Goal: Information Seeking & Learning: Learn about a topic

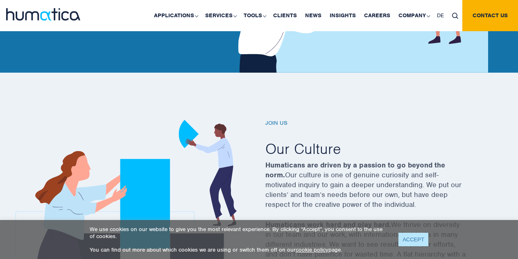
click at [410, 244] on link "ACCEPT" at bounding box center [414, 239] width 30 height 14
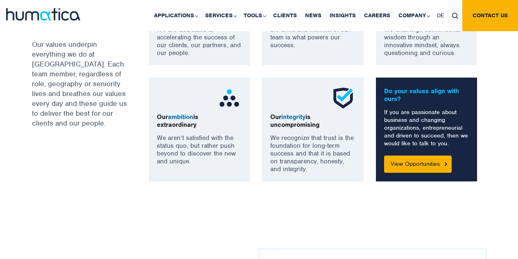
scroll to position [671, 0]
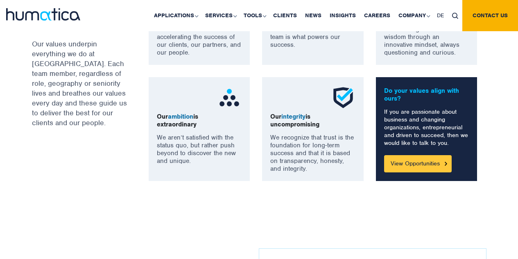
click at [406, 159] on link "View Opportunities" at bounding box center [418, 163] width 68 height 17
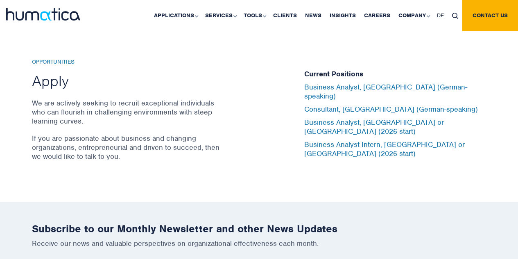
scroll to position [2709, 0]
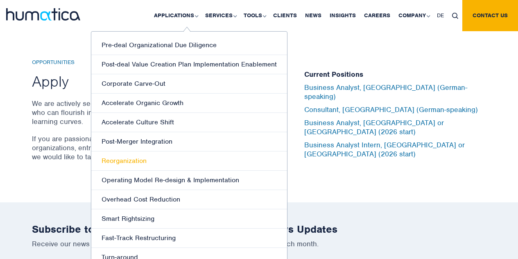
click at [123, 159] on link "Reorganization" at bounding box center [189, 160] width 196 height 19
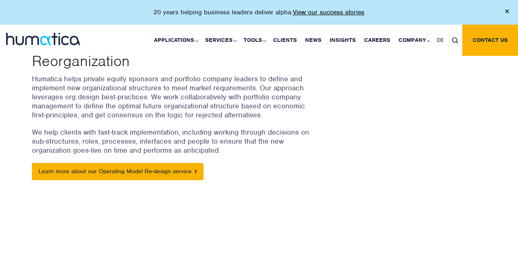
scroll to position [100, 0]
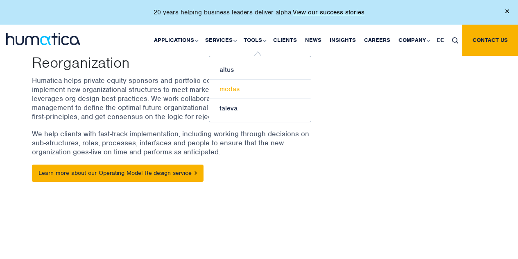
click at [233, 90] on link "modas" at bounding box center [260, 88] width 102 height 19
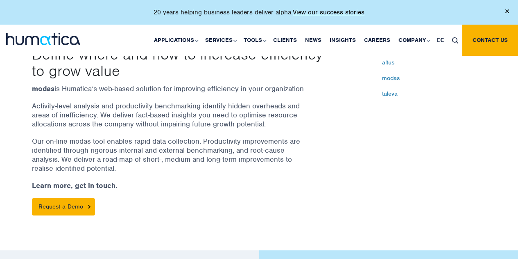
scroll to position [262, 0]
click at [64, 200] on link "Request a Demo" at bounding box center [63, 205] width 63 height 17
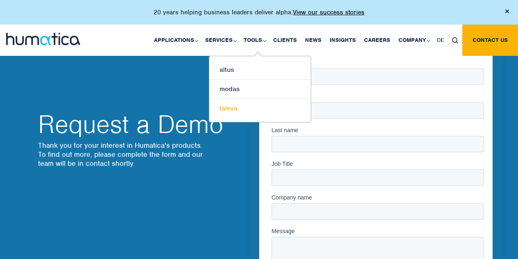
click at [232, 107] on link "taleva" at bounding box center [260, 108] width 102 height 19
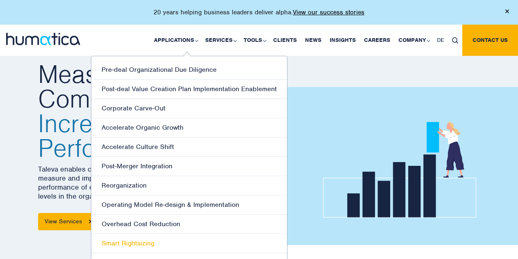
click at [136, 242] on link "Smart Rightsizing" at bounding box center [189, 243] width 196 height 19
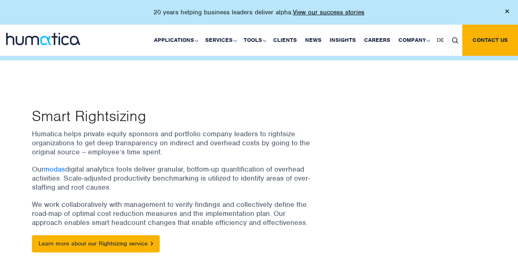
scroll to position [48, 0]
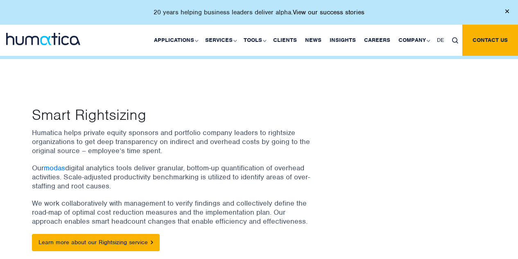
click at [318, 12] on link "View our success stories" at bounding box center [329, 12] width 72 height 8
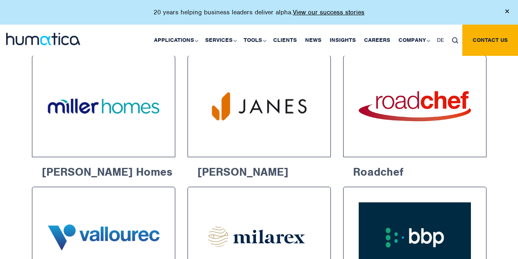
scroll to position [827, 0]
